Goal: Task Accomplishment & Management: Use online tool/utility

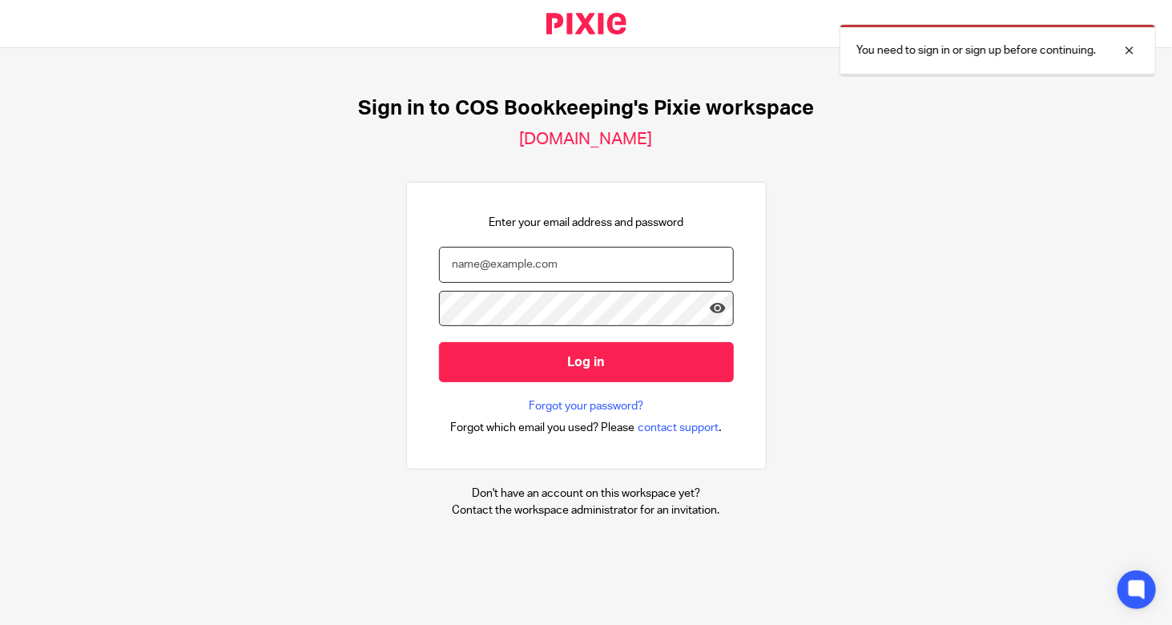
click at [578, 263] on input "email" at bounding box center [586, 265] width 295 height 36
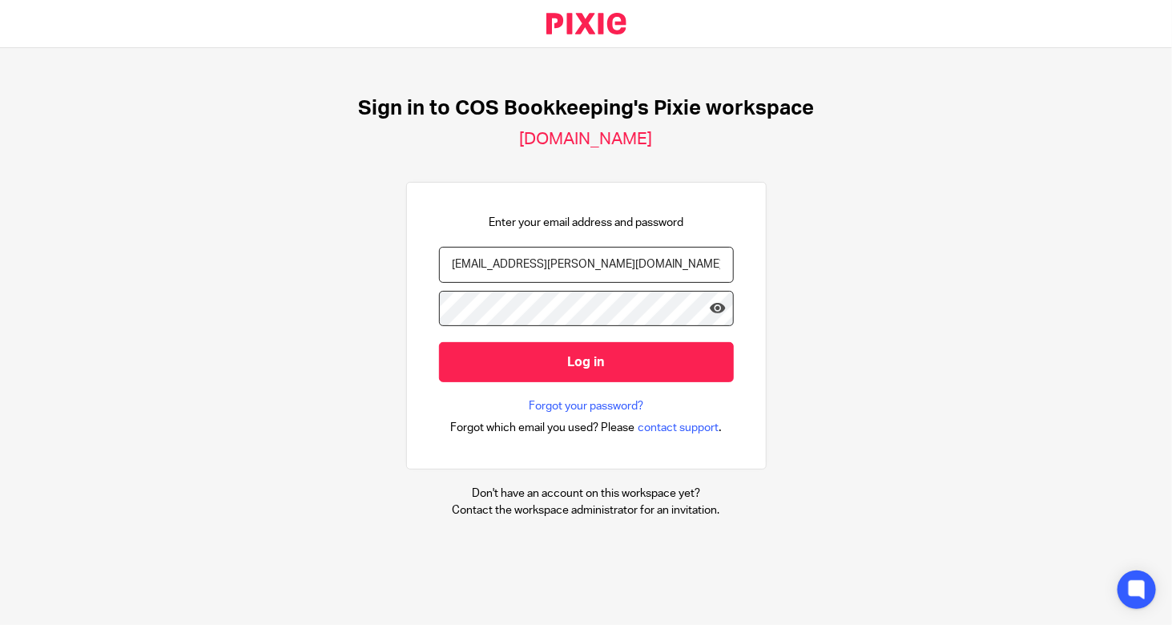
type input "bekah.murray@cosbookkeeping.co.uk"
click at [439, 342] on input "Log in" at bounding box center [586, 361] width 295 height 39
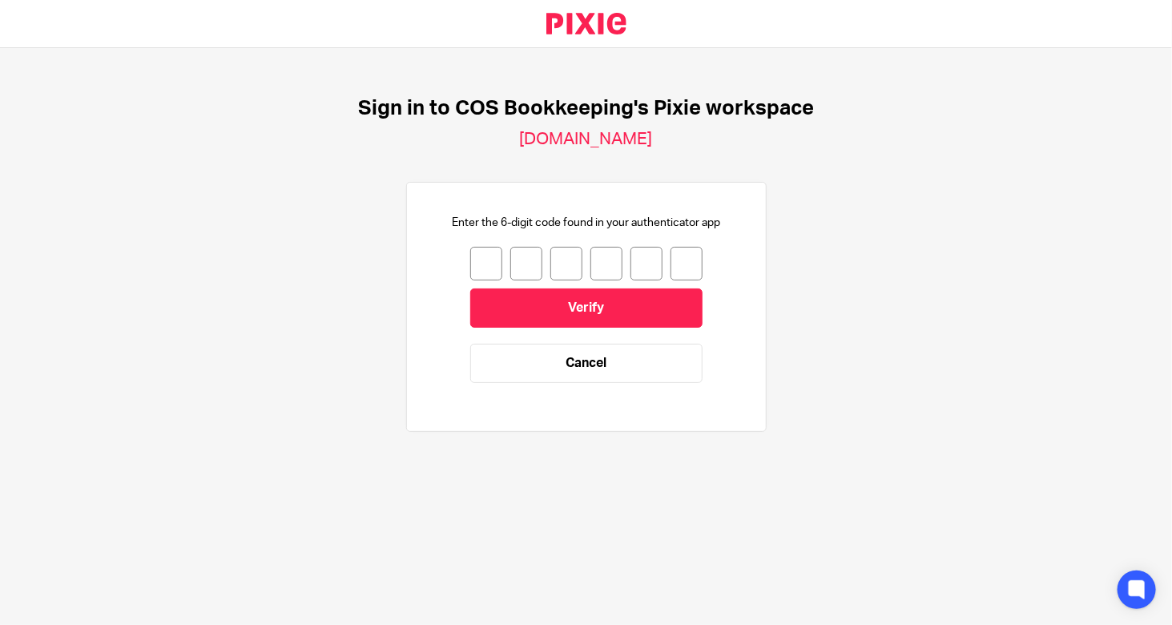
click at [470, 260] on input "number" at bounding box center [486, 264] width 32 height 34
type input "1"
type input "6"
drag, startPoint x: 591, startPoint y: 259, endPoint x: 655, endPoint y: 256, distance: 64.1
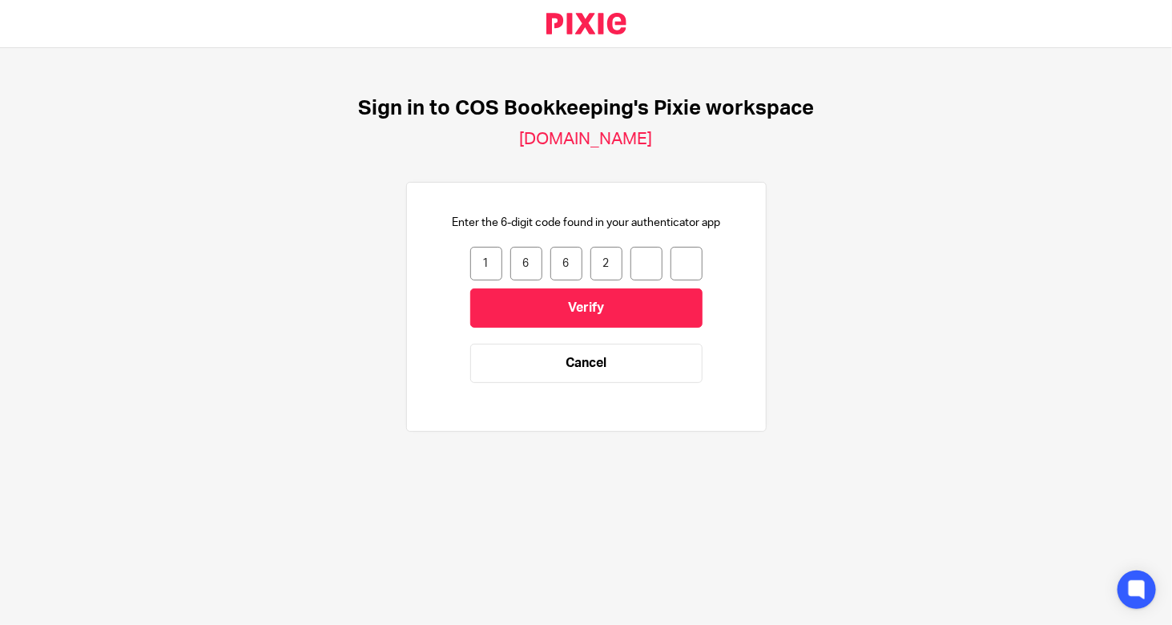
click at [636, 258] on div "1 6 6 2" at bounding box center [586, 264] width 232 height 34
type input "4"
type input "2"
type input "4"
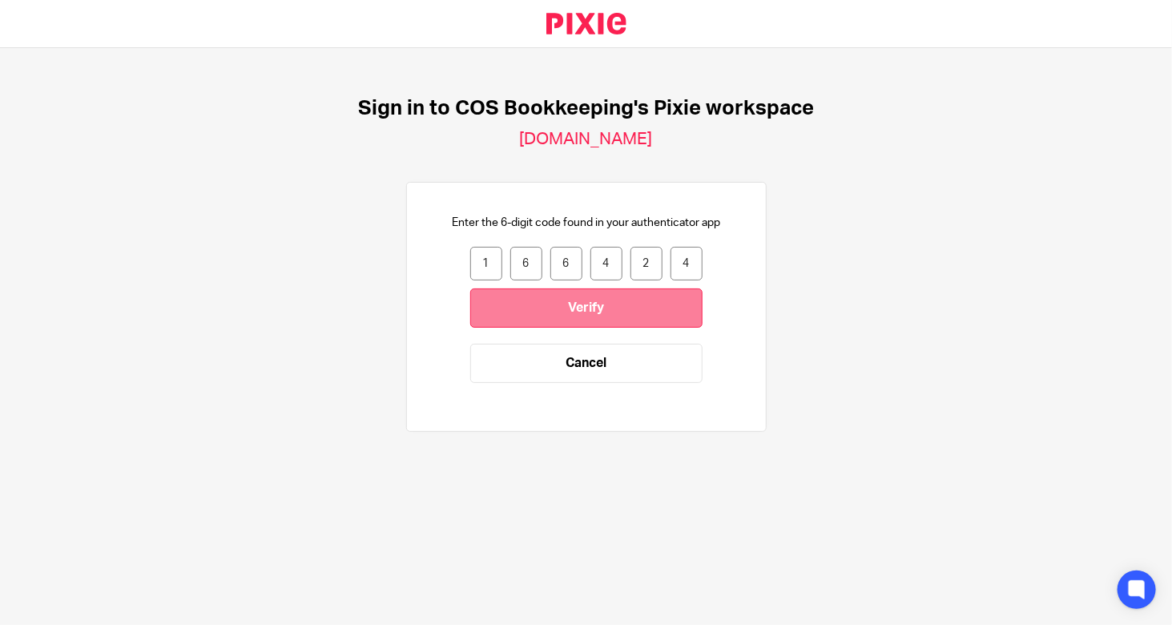
click at [613, 310] on input "Verify" at bounding box center [586, 307] width 232 height 39
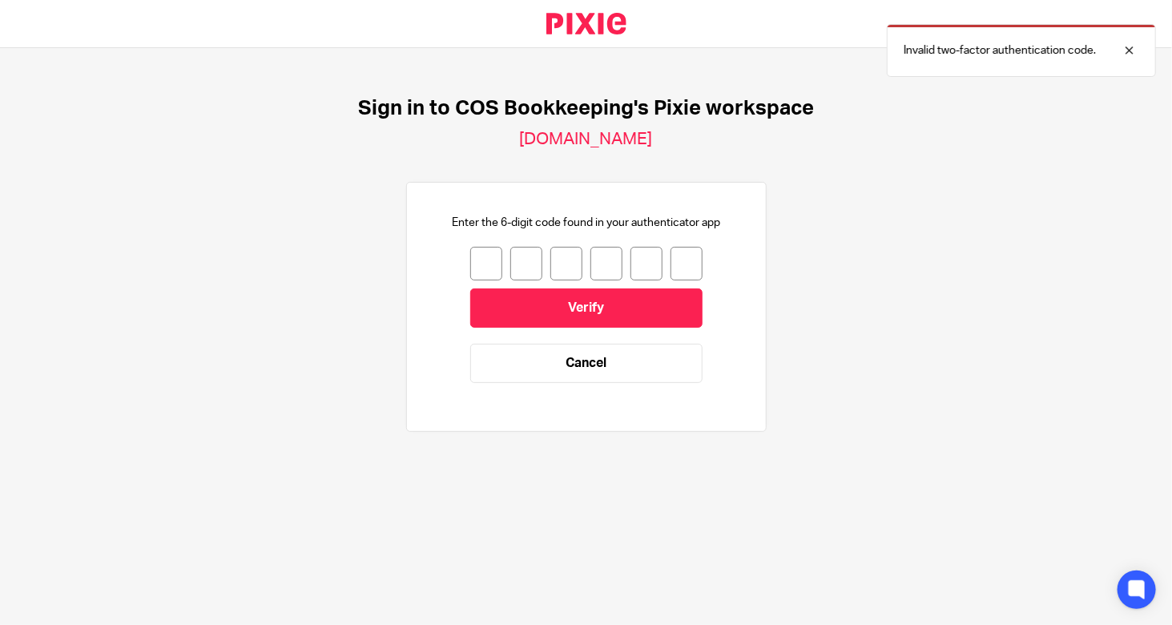
click at [472, 268] on input "number" at bounding box center [486, 264] width 32 height 34
drag, startPoint x: 463, startPoint y: 278, endPoint x: 464, endPoint y: 266, distance: 12.0
click at [470, 275] on input "number" at bounding box center [486, 264] width 32 height 34
type input "1"
type input "9"
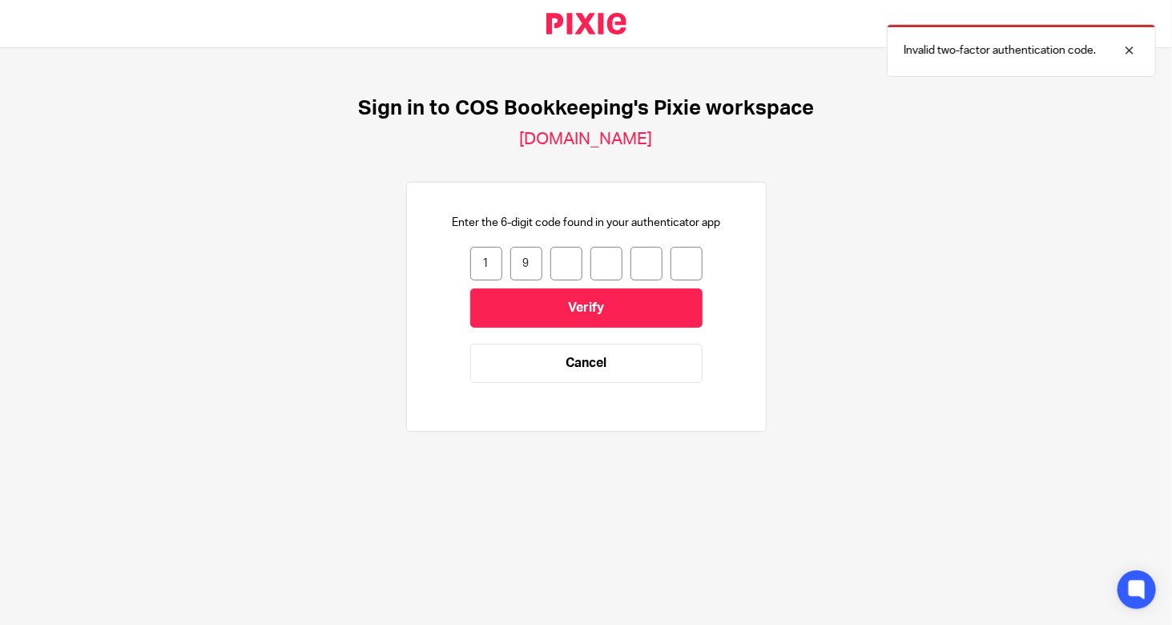
type input "6"
type input "0"
type input "3"
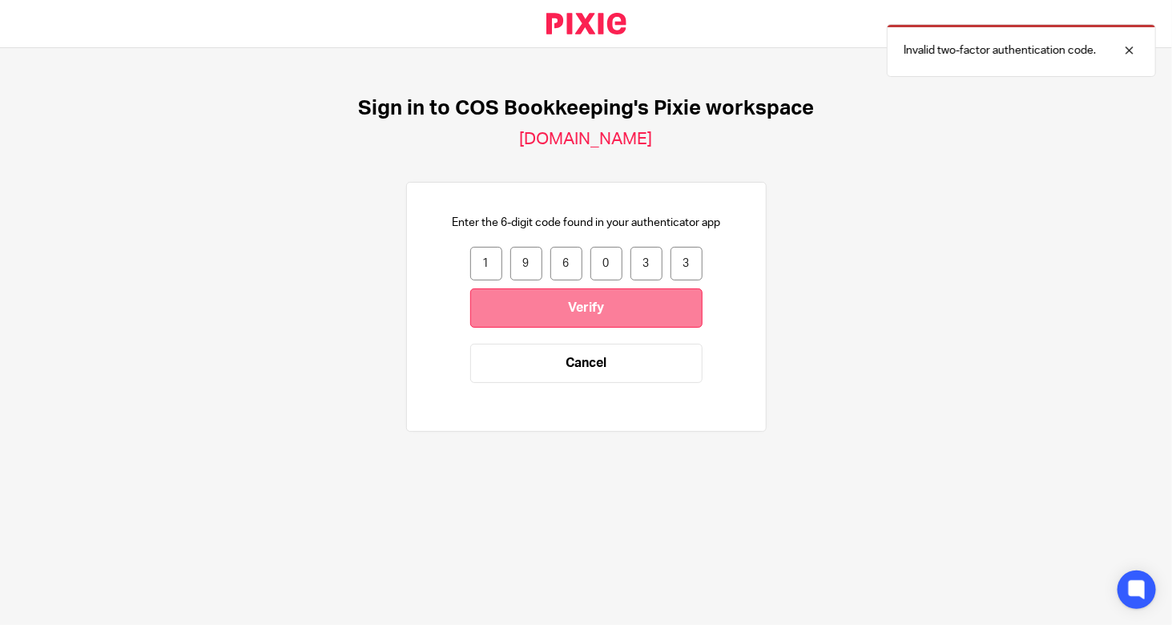
click at [510, 291] on input "Verify" at bounding box center [586, 307] width 232 height 39
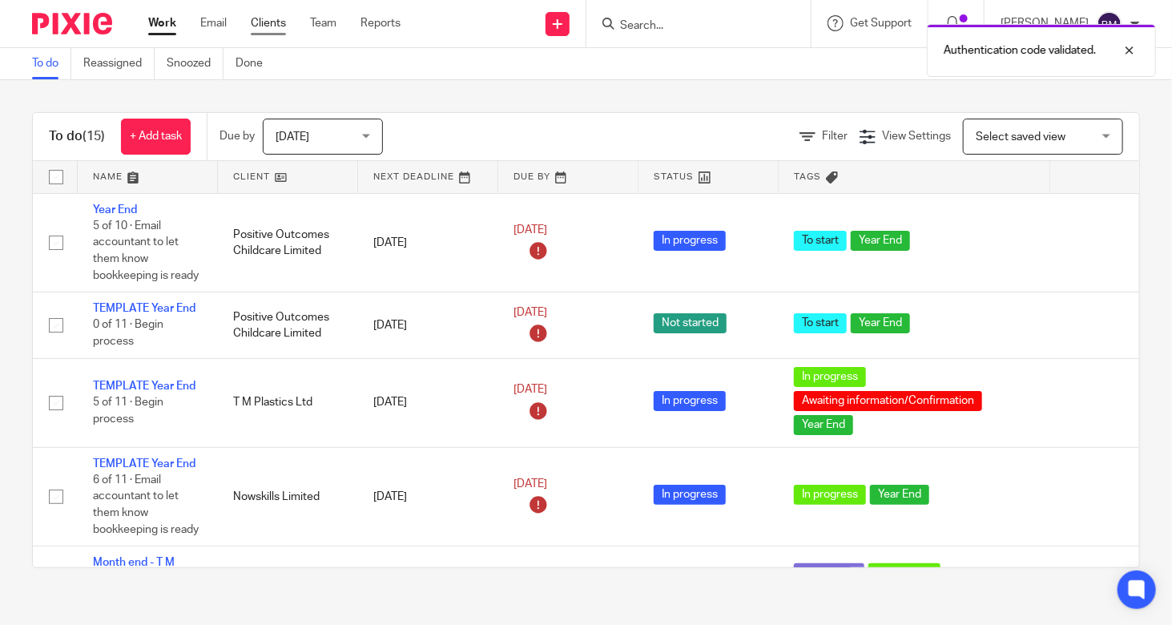
click at [268, 18] on link "Clients" at bounding box center [268, 23] width 35 height 16
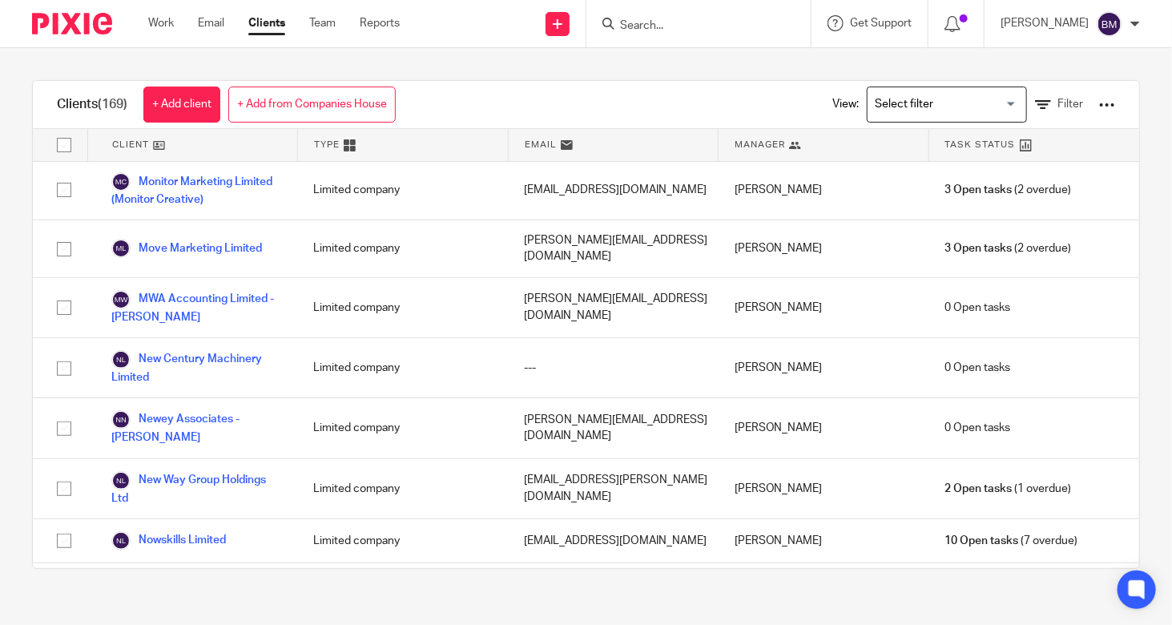
scroll to position [5642, 0]
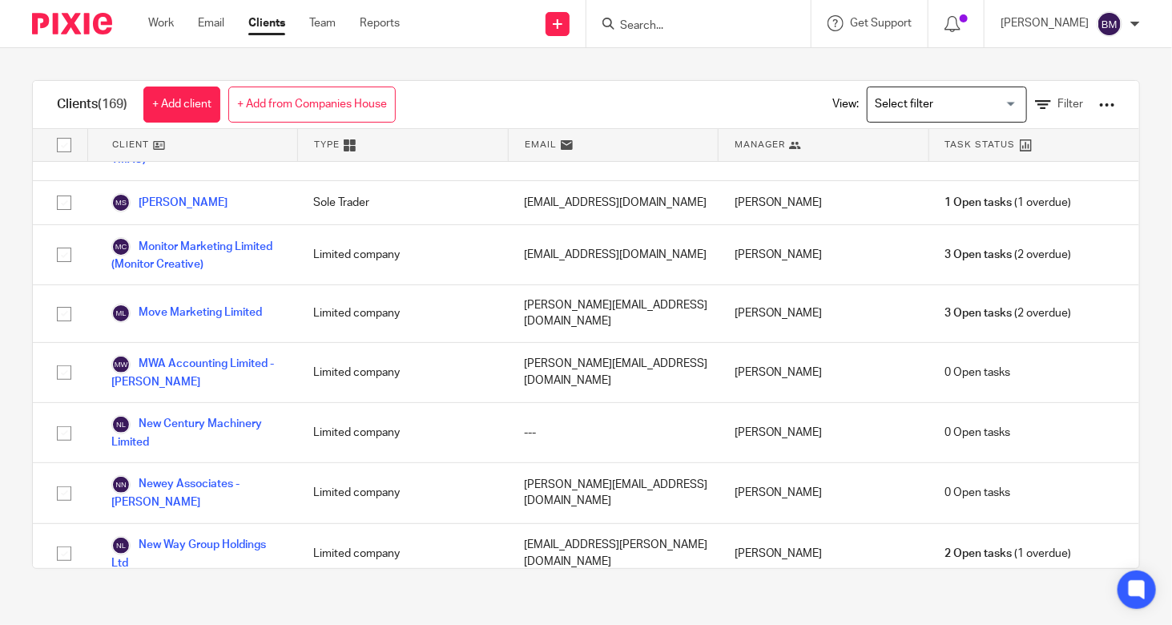
click at [169, 596] on link "Nowskills Limited" at bounding box center [168, 605] width 115 height 19
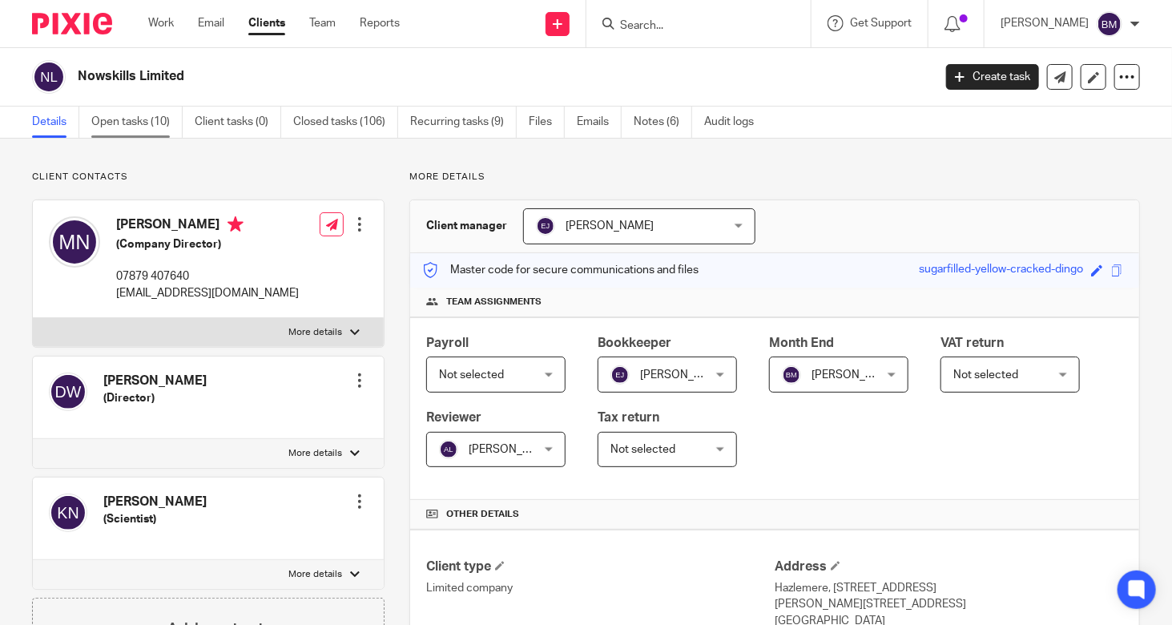
click at [143, 117] on link "Open tasks (10)" at bounding box center [136, 122] width 91 height 31
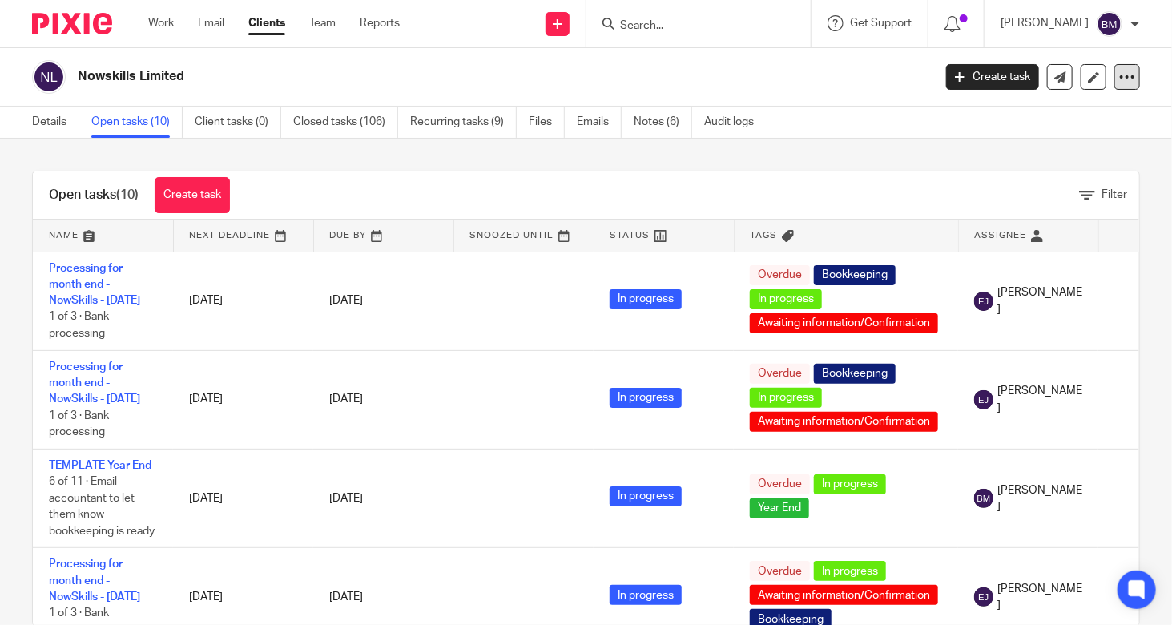
click at [1119, 75] on icon at bounding box center [1127, 77] width 16 height 16
click at [1049, 113] on link "Update from Companies House" at bounding box center [1028, 117] width 177 height 23
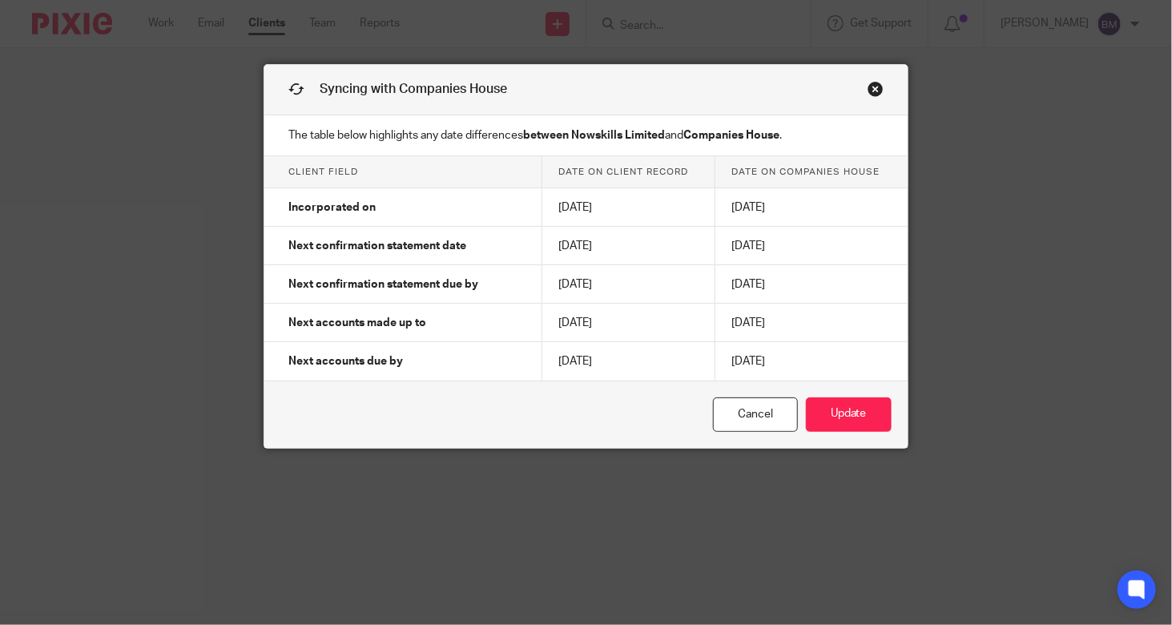
click at [870, 91] on link "Close this dialog window" at bounding box center [876, 92] width 16 height 22
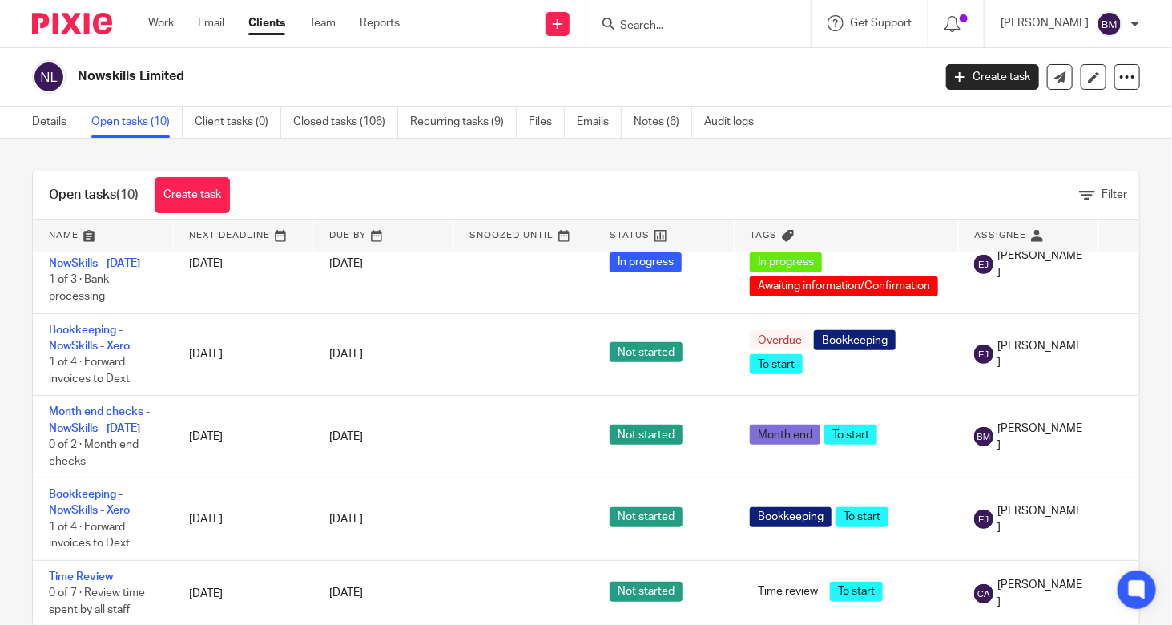
scroll to position [642, 0]
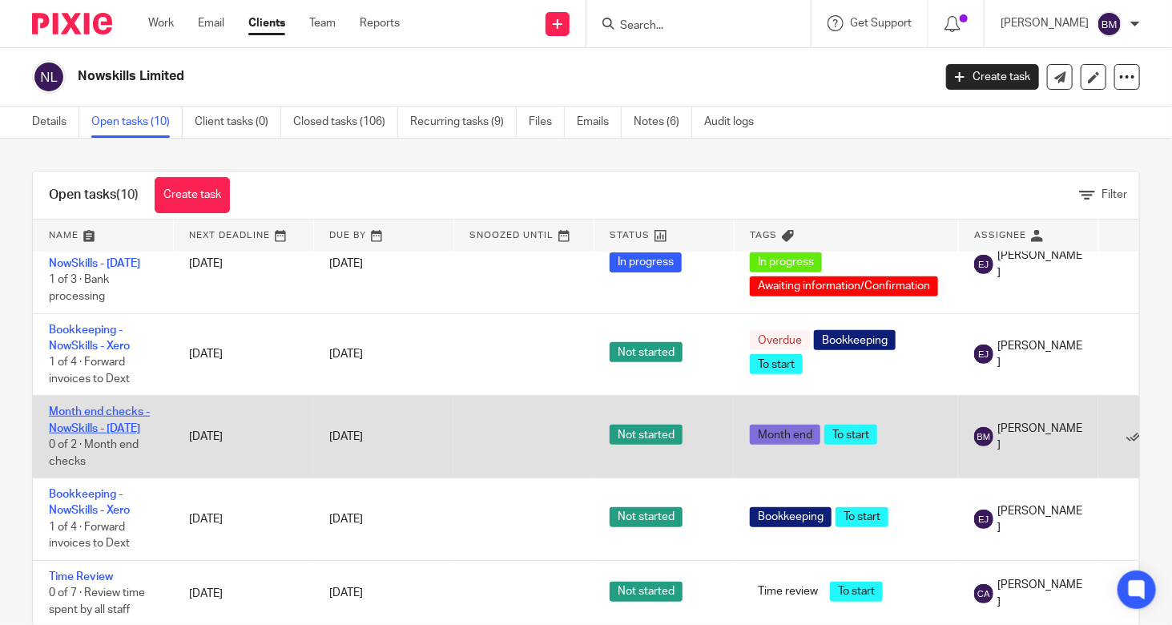
click at [91, 406] on link "Month end checks - NowSkills - [DATE]" at bounding box center [99, 419] width 101 height 27
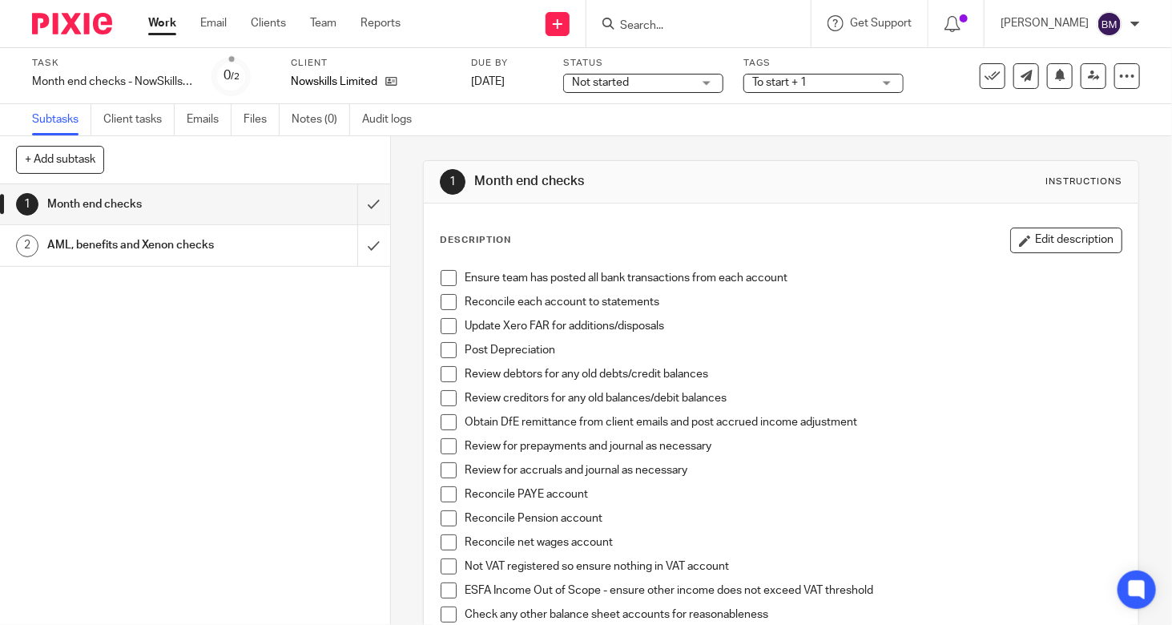
click at [444, 299] on span at bounding box center [449, 302] width 16 height 16
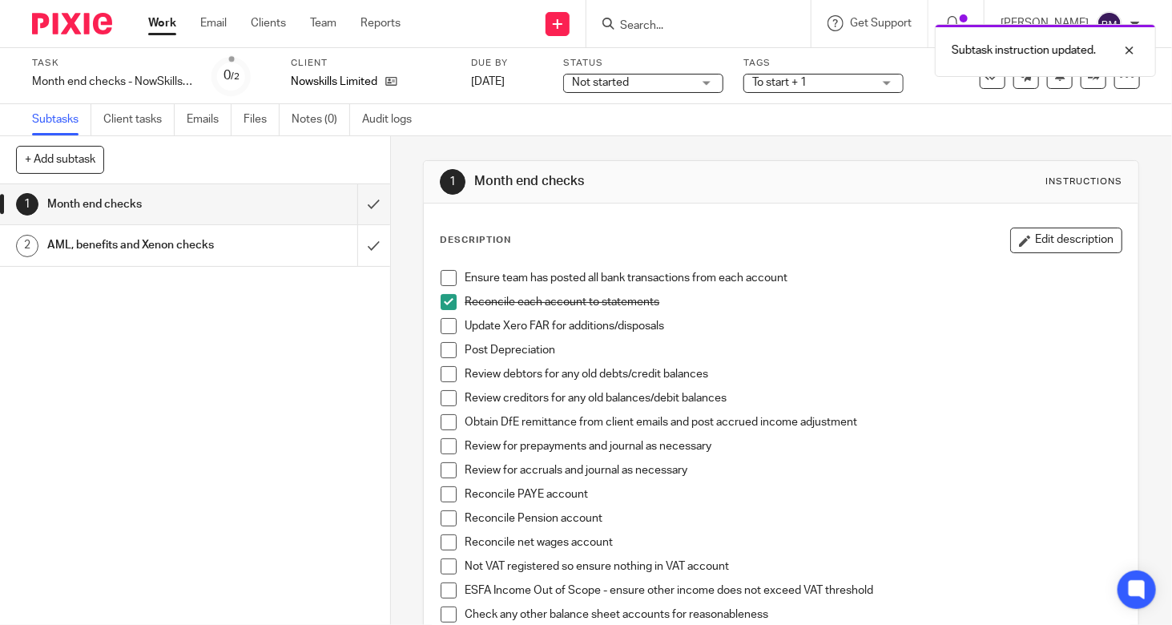
click at [444, 324] on span at bounding box center [449, 326] width 16 height 16
click at [441, 348] on span at bounding box center [449, 350] width 16 height 16
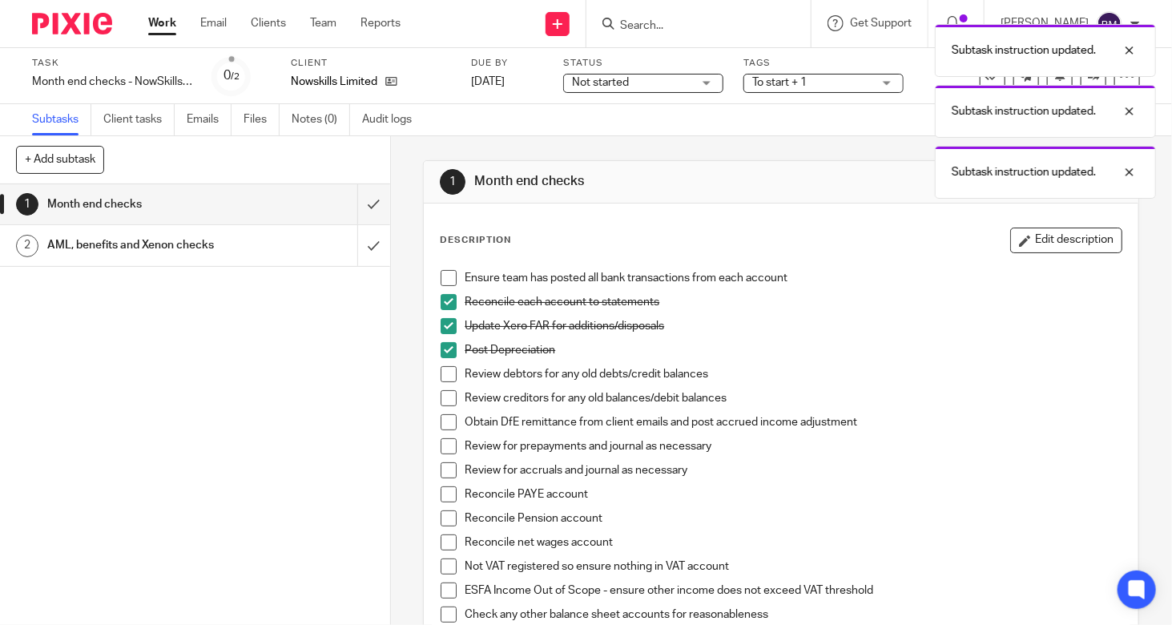
click at [444, 370] on span at bounding box center [449, 374] width 16 height 16
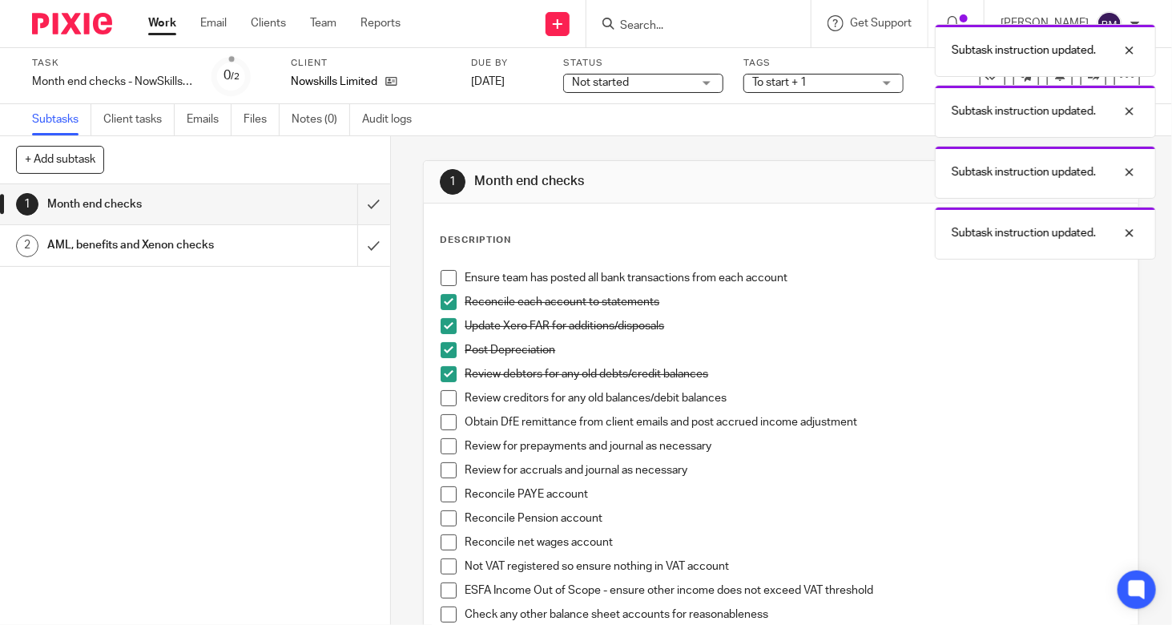
click at [441, 398] on span at bounding box center [449, 398] width 16 height 16
click at [442, 421] on span at bounding box center [449, 422] width 16 height 16
click at [442, 451] on span at bounding box center [449, 446] width 16 height 16
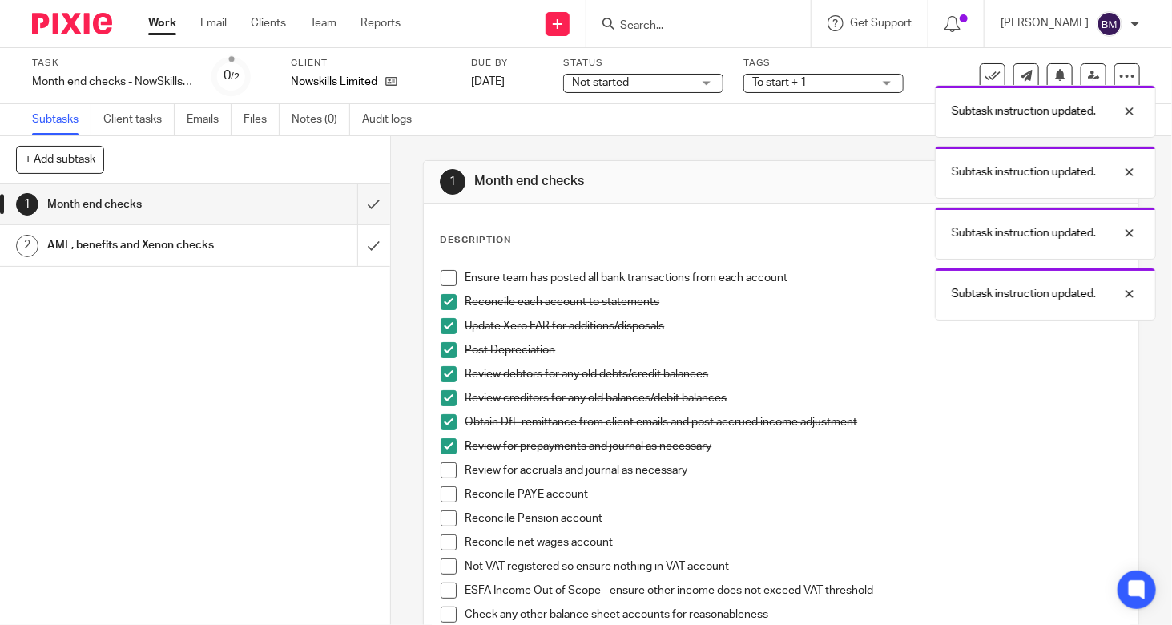
click at [444, 470] on span at bounding box center [449, 470] width 16 height 16
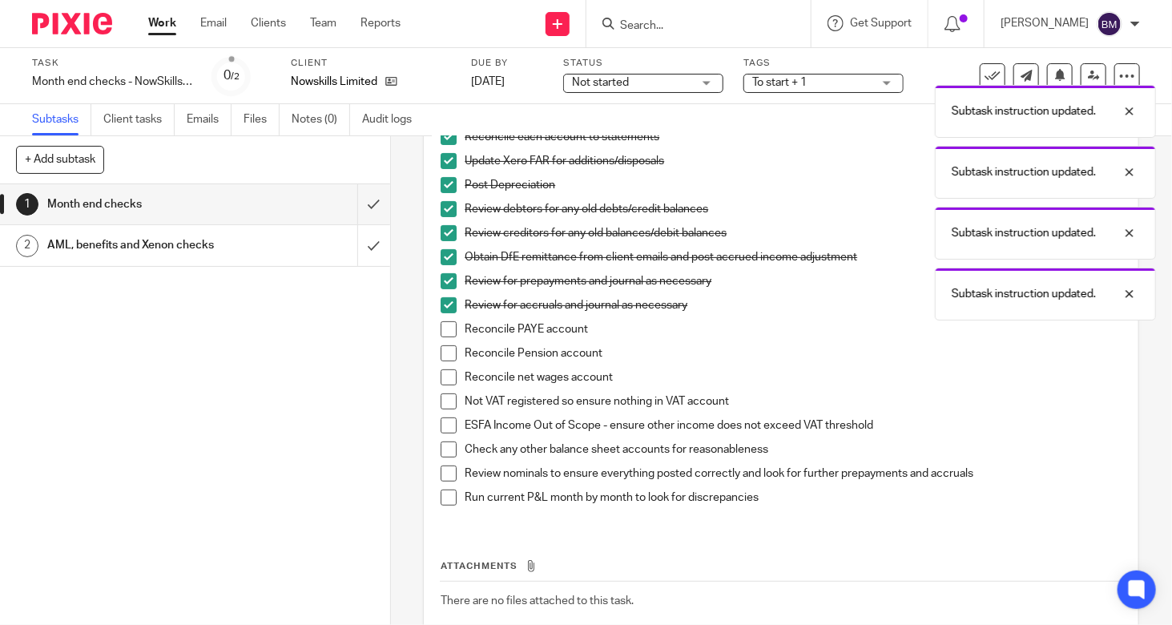
scroll to position [240, 0]
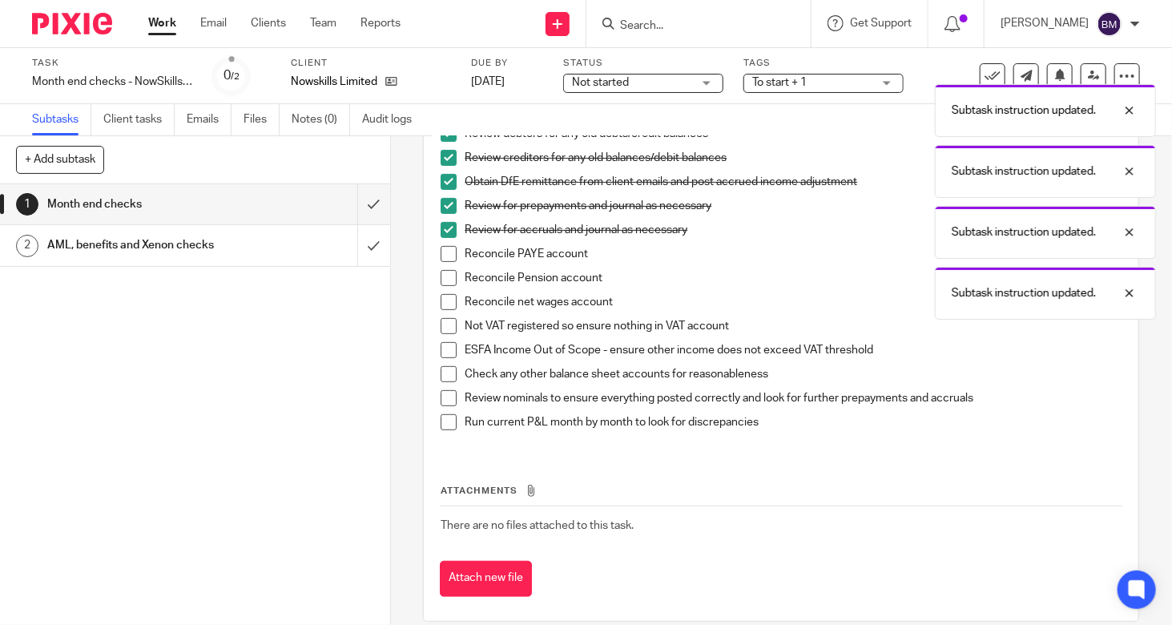
click at [445, 256] on span at bounding box center [449, 254] width 16 height 16
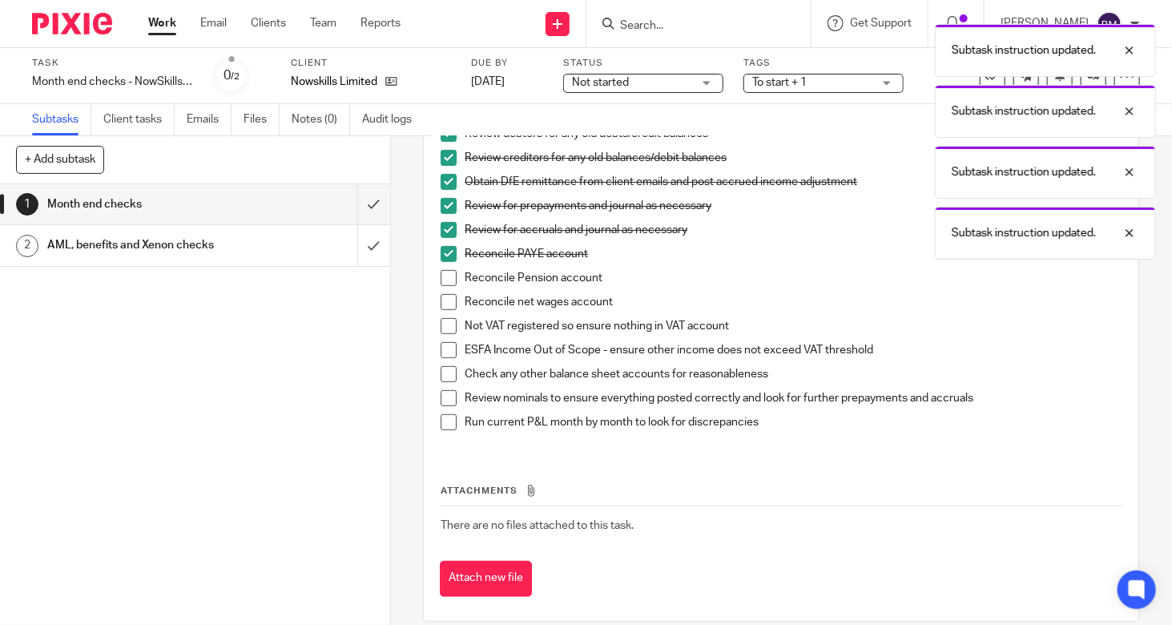
click at [445, 278] on span at bounding box center [449, 278] width 16 height 16
click at [445, 296] on span at bounding box center [449, 302] width 16 height 16
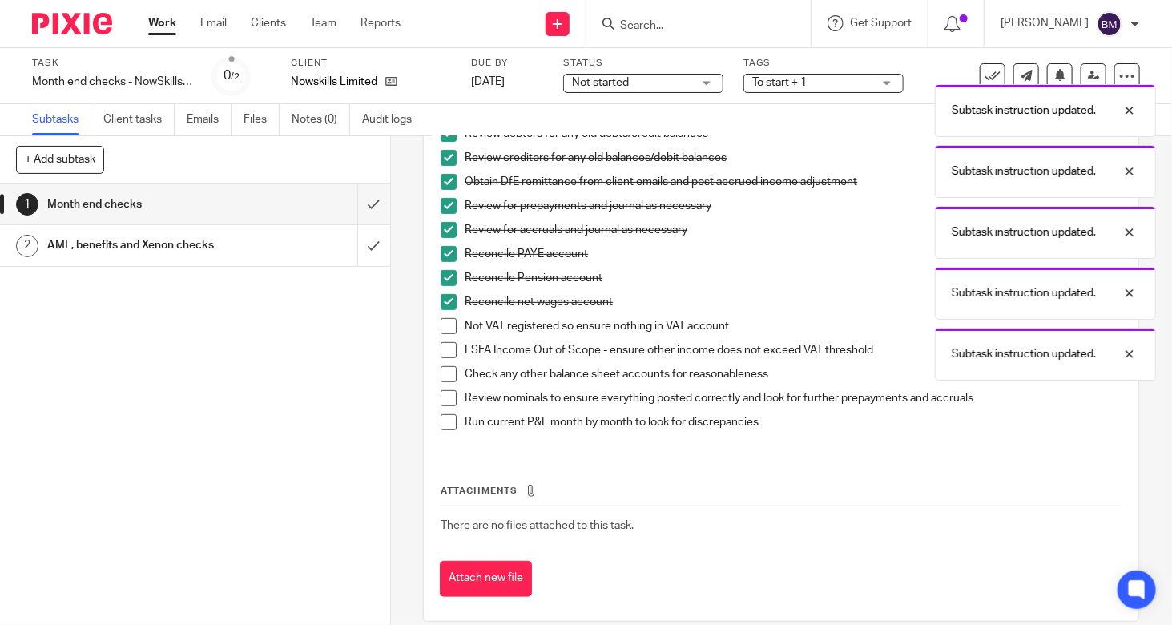
click at [445, 324] on span at bounding box center [449, 326] width 16 height 16
click at [442, 350] on span at bounding box center [449, 350] width 16 height 16
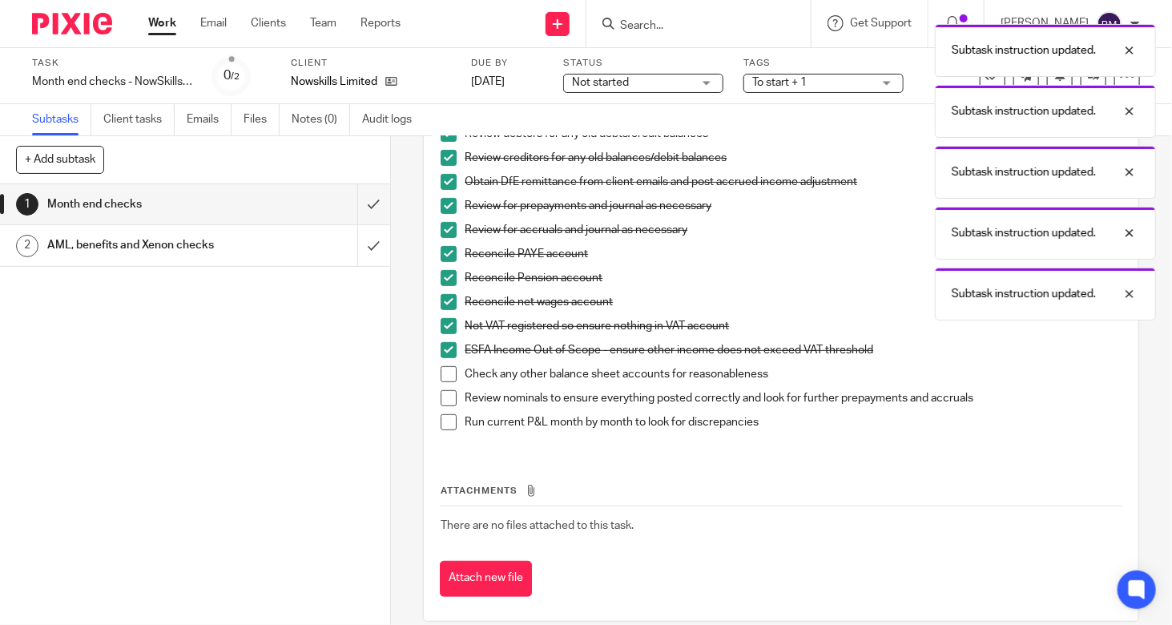
click at [446, 374] on span at bounding box center [449, 374] width 16 height 16
click at [442, 400] on span at bounding box center [449, 398] width 16 height 16
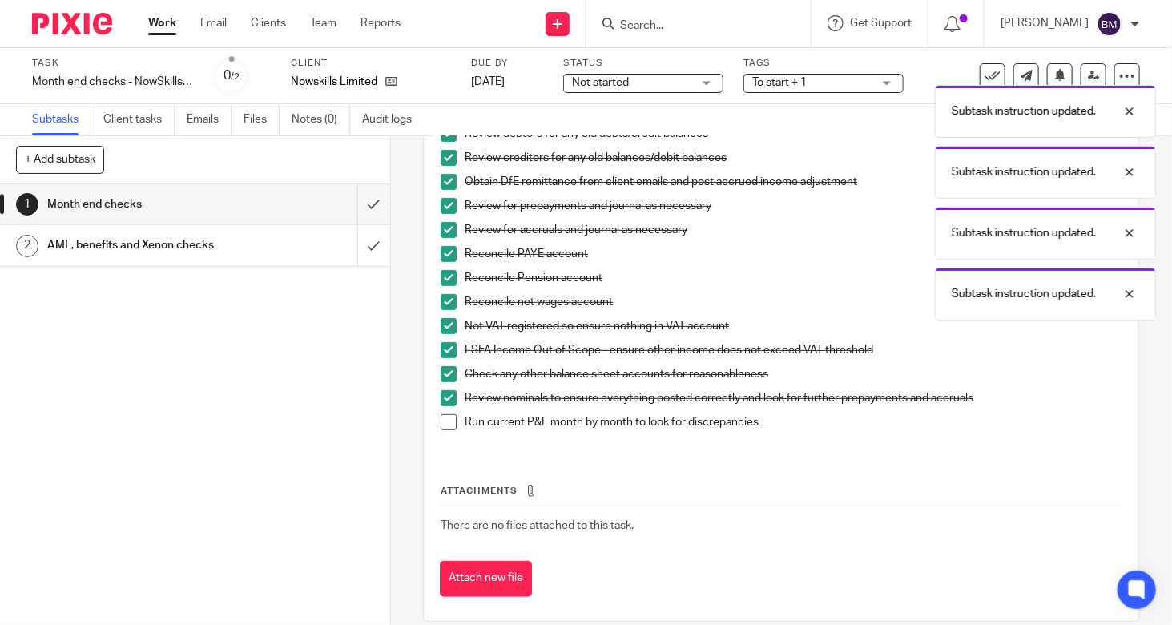
click at [441, 419] on span at bounding box center [449, 422] width 16 height 16
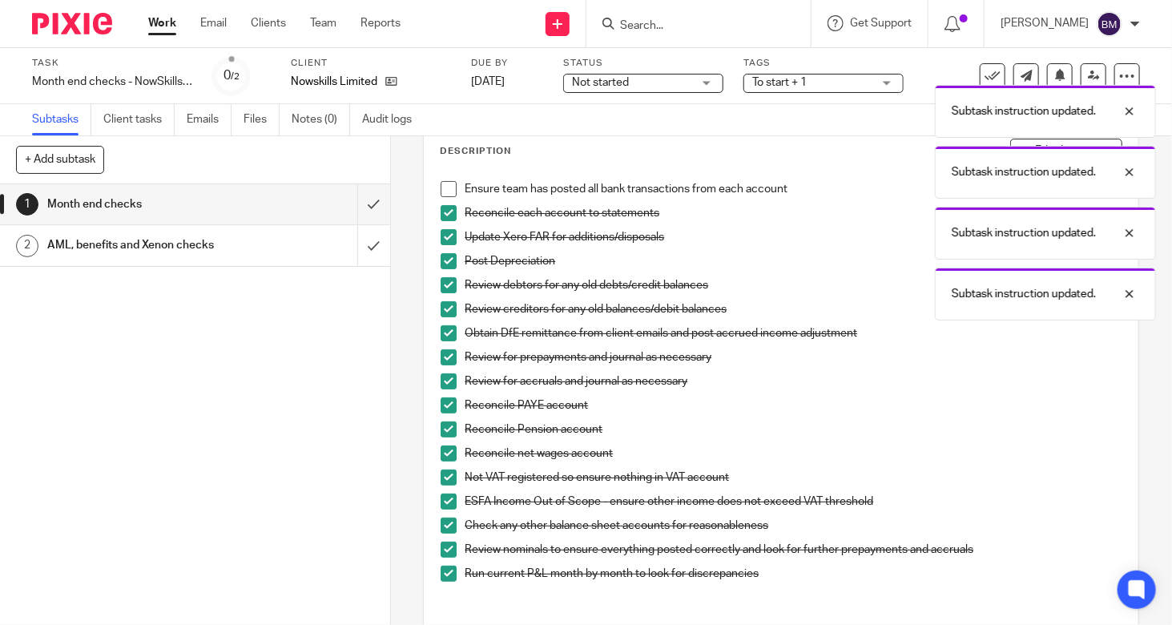
scroll to position [0, 0]
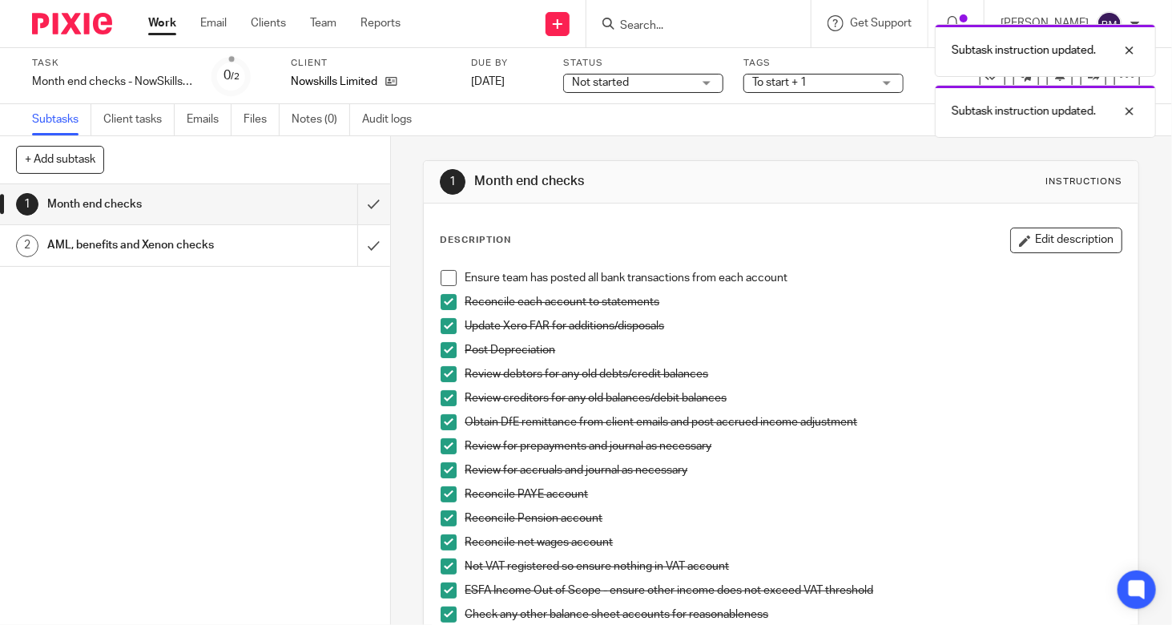
click at [159, 240] on h1 "AML, benefits and Xenon checks" at bounding box center [145, 245] width 196 height 24
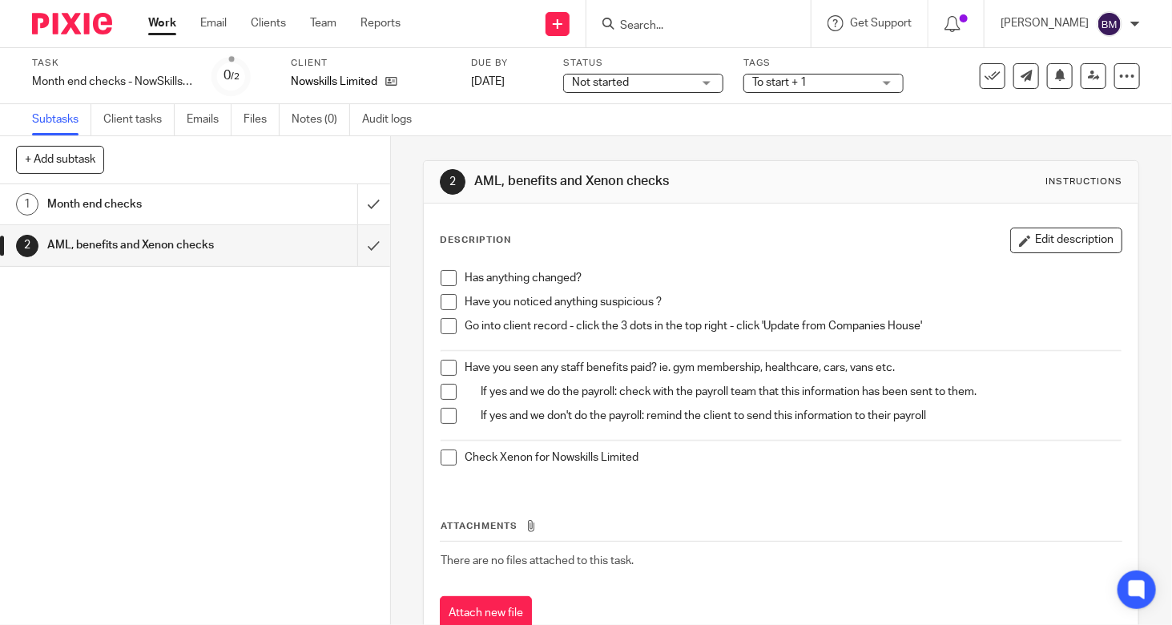
click at [450, 326] on span at bounding box center [449, 326] width 16 height 16
